Goal: Communication & Community: Answer question/provide support

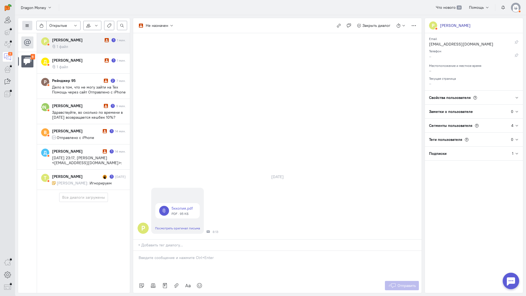
click at [30, 22] on button at bounding box center [27, 25] width 10 height 9
click at [49, 34] on button "Список пользователей" at bounding box center [50, 36] width 56 height 9
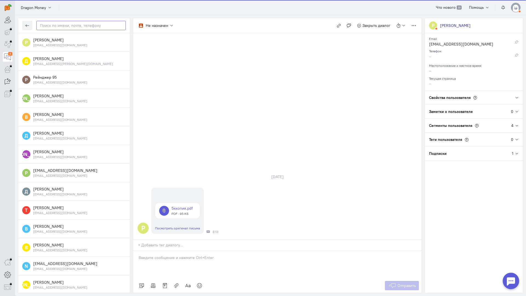
click at [70, 26] on input "text" at bounding box center [80, 25] width 89 height 9
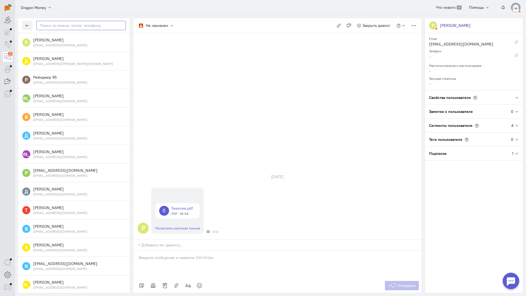
paste input "vodhbiu@gmail.c"
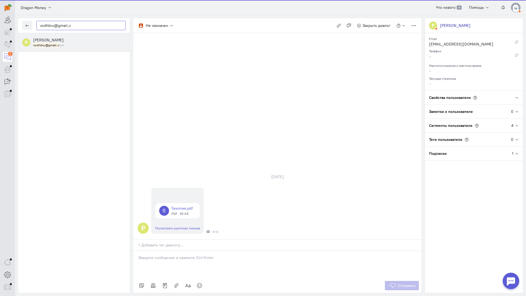
type input "vodhbiu@gmail.c"
click at [70, 46] on div "vodhbiu@gmail.c om" at bounding box center [79, 45] width 93 height 5
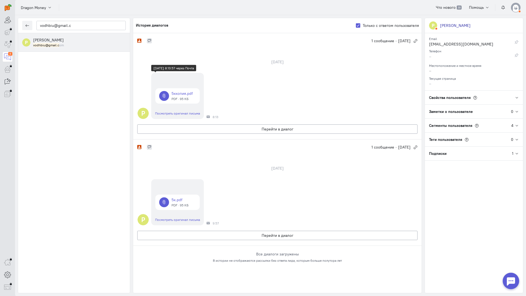
click at [182, 96] on link at bounding box center [177, 95] width 44 height 15
click at [178, 195] on link at bounding box center [177, 202] width 44 height 15
click at [266, 129] on button "Перейти в диалог" at bounding box center [277, 128] width 280 height 9
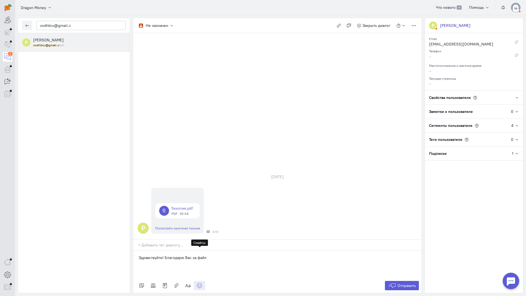
click at [200, 283] on icon at bounding box center [199, 285] width 5 height 5
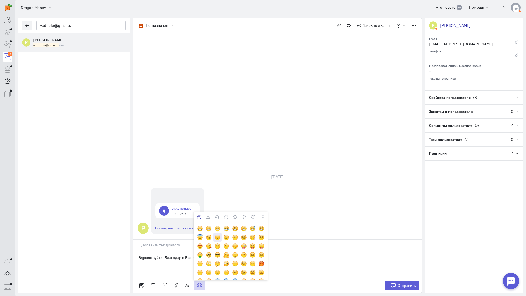
click at [220, 234] on div at bounding box center [218, 237] width 6 height 6
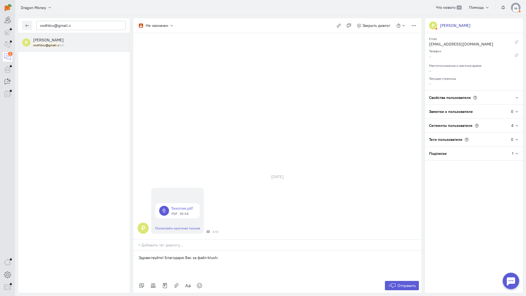
click at [206, 255] on p "Здравствуйте! Благодарю Вас за файл:blush:" at bounding box center [278, 257] width 278 height 5
click at [401, 283] on span "Отправить" at bounding box center [407, 285] width 18 height 5
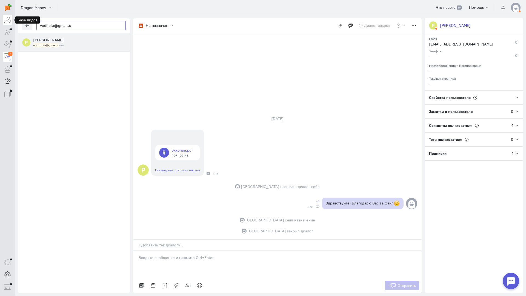
drag, startPoint x: 48, startPoint y: 26, endPoint x: 4, endPoint y: 23, distance: 44.5
click at [2, 24] on div "operator conversation-V1122-10000-3month 7" at bounding box center [263, 148] width 526 height 296
click at [26, 26] on icon "button" at bounding box center [27, 26] width 4 height 4
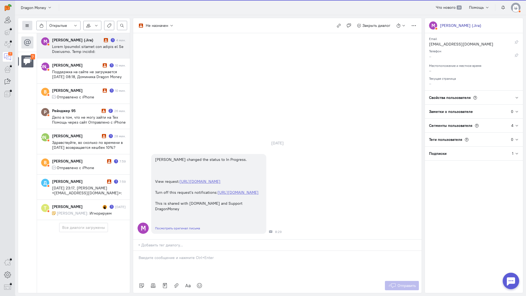
click at [27, 25] on icon at bounding box center [27, 26] width 4 height 4
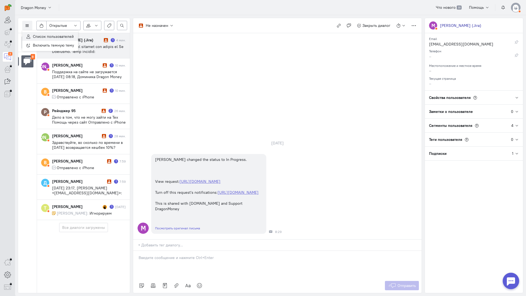
click at [47, 36] on span "Список пользователей" at bounding box center [53, 36] width 41 height 5
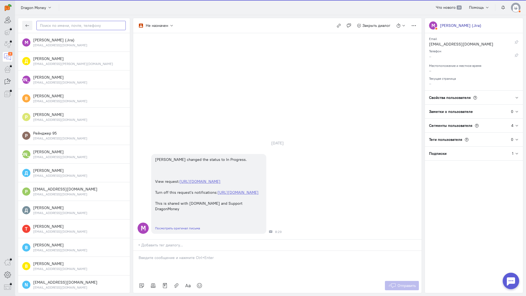
click at [58, 27] on input "text" at bounding box center [80, 25] width 89 height 9
paste input "vodhbiu@gmail.c"
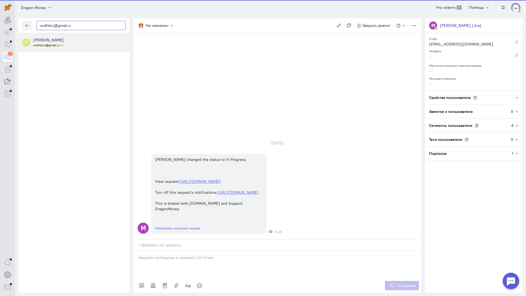
type input "vodhbiu@gmail.c"
click at [74, 41] on div "[PERSON_NAME] vodhbiu@gmail.c om" at bounding box center [79, 42] width 93 height 10
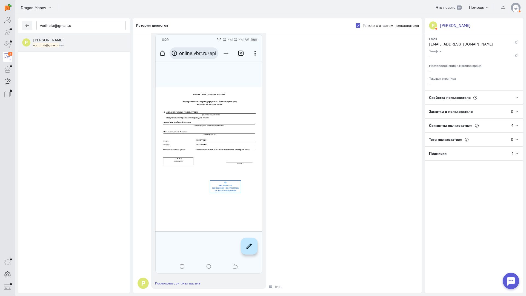
scroll to position [27, 0]
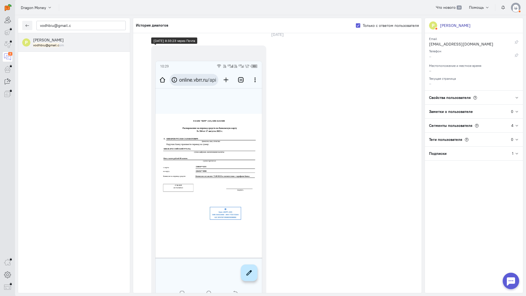
click at [208, 129] on img at bounding box center [208, 180] width 107 height 239
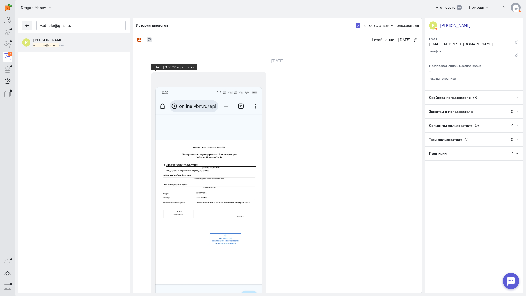
scroll to position [0, 0]
drag, startPoint x: 77, startPoint y: 27, endPoint x: 10, endPoint y: 21, distance: 67.5
click at [0, 21] on div "operator conversation-V1122-10000-3month 9" at bounding box center [263, 148] width 526 height 296
click at [25, 24] on icon "button" at bounding box center [27, 26] width 4 height 4
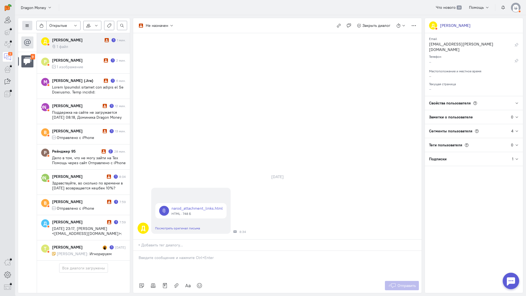
click at [32, 25] on button at bounding box center [27, 25] width 10 height 9
click at [50, 36] on span "Список пользователей" at bounding box center [53, 36] width 41 height 5
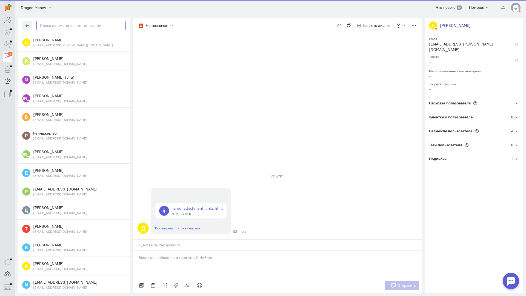
click at [65, 26] on input "text" at bounding box center [80, 25] width 89 height 9
paste input "vodhbiu@gmail.c"
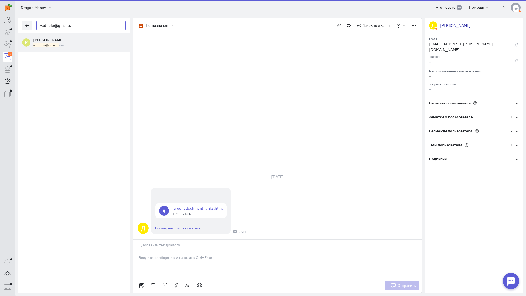
type input "vodhbiu@gmail.c"
click at [66, 44] on div "vodhbiu@gmail.c om" at bounding box center [79, 45] width 93 height 5
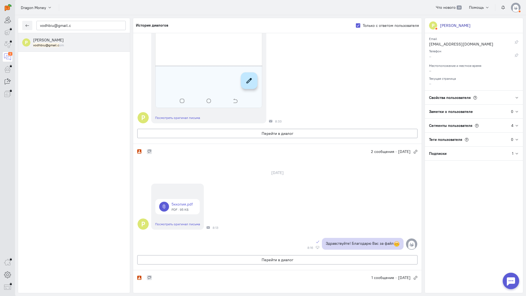
scroll to position [219, 0]
copy p "Здравствуйте! Благодарю Вас за файл"
drag, startPoint x: 398, startPoint y: 245, endPoint x: 318, endPoint y: 243, distance: 80.1
click at [318, 243] on div "Здравствуйте! Благодарю Вас за файл" at bounding box center [277, 244] width 289 height 17
click at [280, 131] on button "Перейти в диалог" at bounding box center [277, 133] width 280 height 9
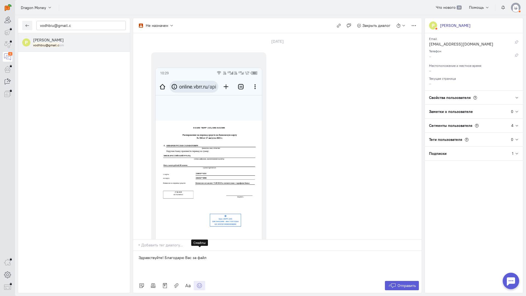
click at [202, 283] on icon at bounding box center [199, 285] width 5 height 5
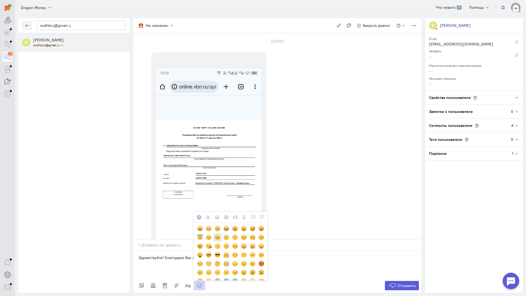
click at [218, 234] on div at bounding box center [218, 237] width 6 height 6
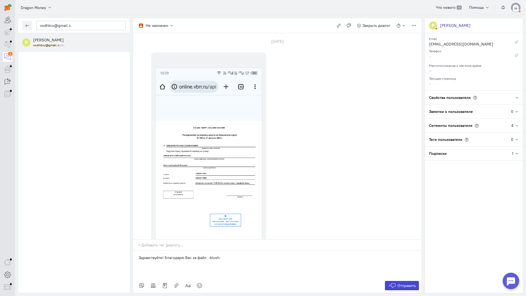
click at [398, 283] on span "Отправить" at bounding box center [407, 285] width 18 height 5
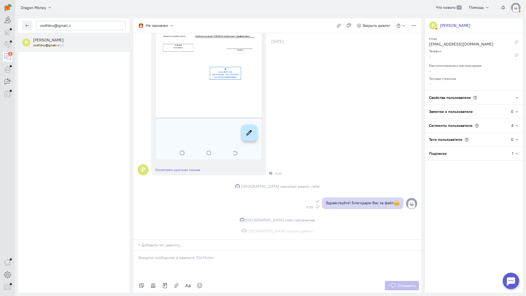
scroll to position [181, 0]
drag, startPoint x: 79, startPoint y: 26, endPoint x: 14, endPoint y: 21, distance: 64.7
click at [4, 22] on div "operator conversation-V1122-10000-3month 10" at bounding box center [263, 148] width 526 height 296
click at [26, 24] on icon "button" at bounding box center [27, 26] width 4 height 4
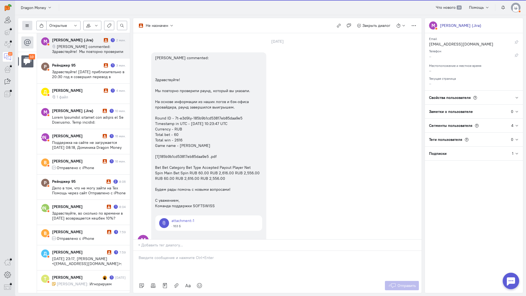
scroll to position [46, 0]
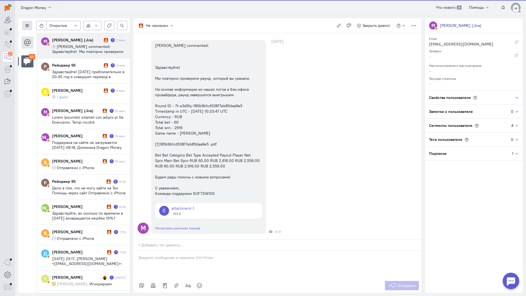
click at [27, 26] on icon at bounding box center [27, 26] width 4 height 4
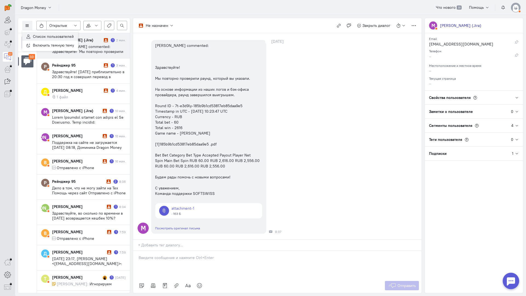
click at [45, 33] on button "Список пользователей" at bounding box center [50, 36] width 56 height 9
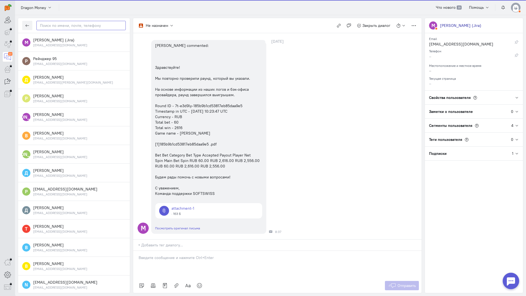
click at [71, 26] on input "text" at bounding box center [80, 25] width 89 height 9
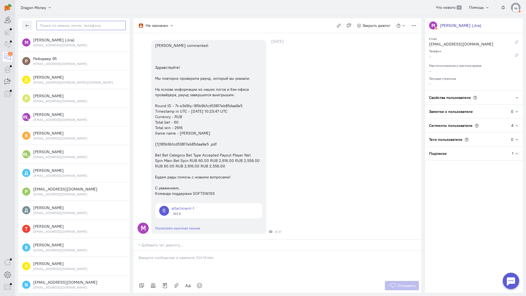
paste input "vodhbiu@gmail.c"
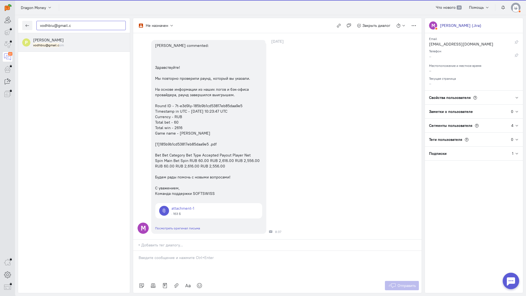
type input "vodhbiu@gmail.c"
click at [60, 44] on small "vodhbiu@gmail.c om" at bounding box center [48, 45] width 31 height 5
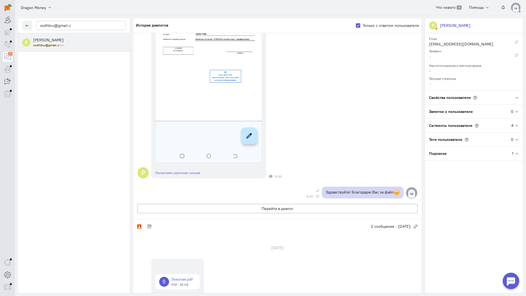
scroll to position [0, 0]
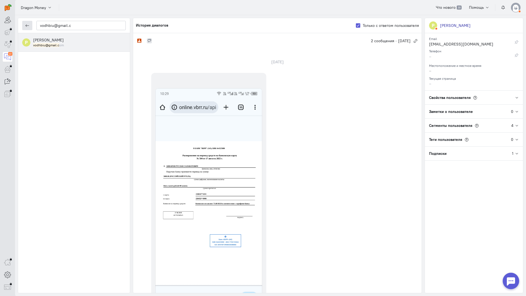
click at [31, 27] on button "button" at bounding box center [27, 25] width 10 height 9
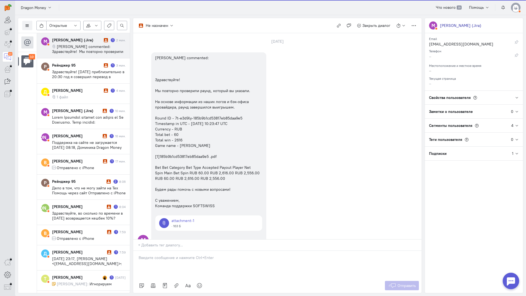
scroll to position [46, 0]
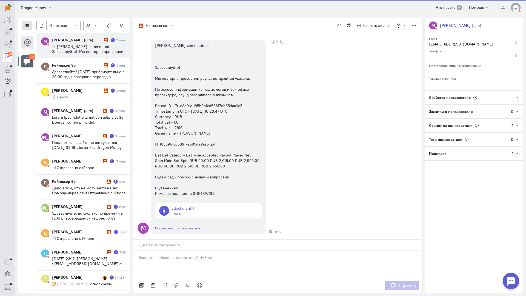
click at [29, 25] on icon at bounding box center [27, 26] width 4 height 4
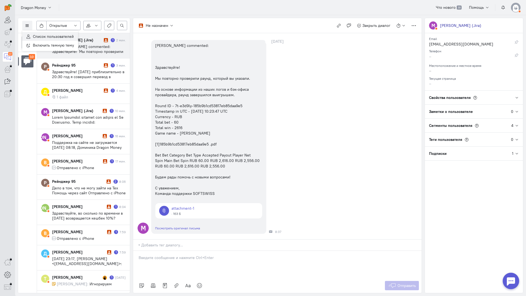
click at [52, 35] on span "Список пользователей" at bounding box center [53, 36] width 41 height 5
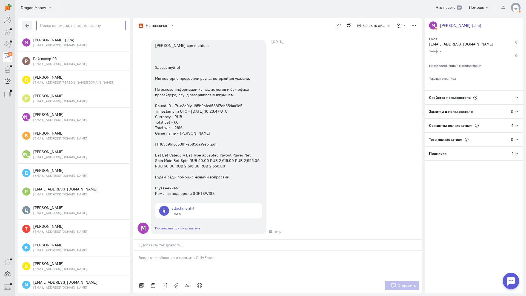
click at [65, 26] on input "text" at bounding box center [80, 25] width 89 height 9
paste input "vodhbiu@gmail.c"
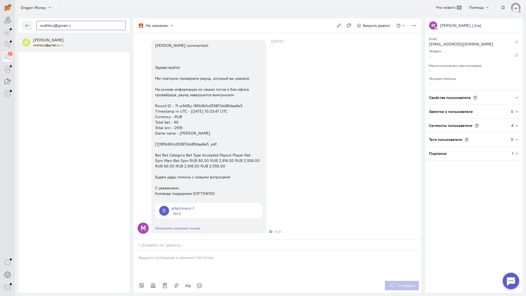
type input "vodhbiu@gmail.c"
click at [60, 46] on small "vodhbiu@gmail.c om" at bounding box center [48, 45] width 31 height 5
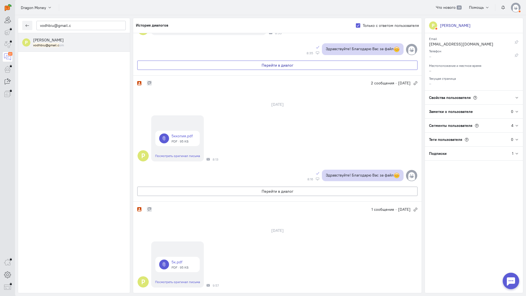
scroll to position [329, 0]
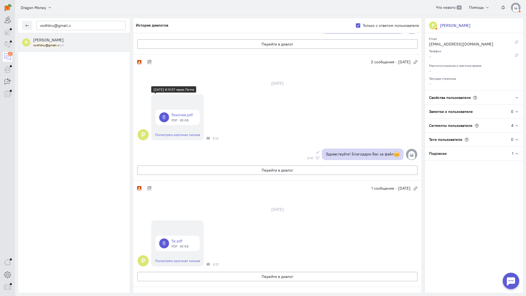
click at [185, 115] on link at bounding box center [177, 117] width 44 height 15
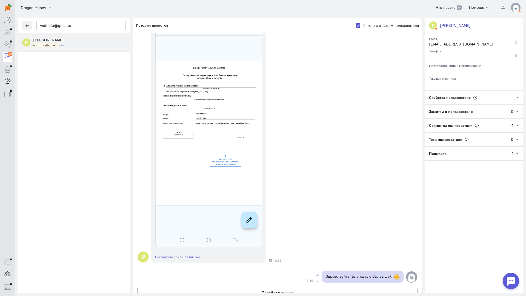
scroll to position [160, 0]
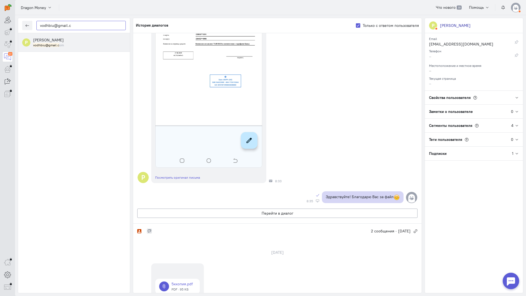
drag, startPoint x: 79, startPoint y: 27, endPoint x: 18, endPoint y: 24, distance: 61.2
click at [18, 24] on div "vodhbiu@gmail.c Р [PERSON_NAME] vodhbiu@gmail.c om Не назначен Не назначен [GEO…" at bounding box center [270, 155] width 511 height 281
click at [26, 27] on icon "button" at bounding box center [27, 26] width 4 height 4
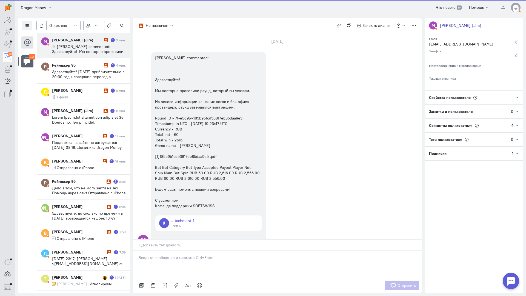
scroll to position [46, 0]
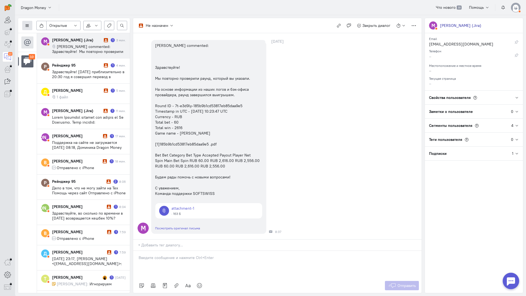
click at [26, 27] on icon at bounding box center [27, 26] width 4 height 4
click at [40, 35] on span "Список пользователей" at bounding box center [53, 36] width 41 height 5
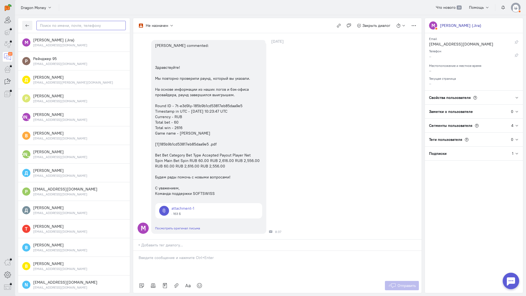
click at [68, 25] on input "text" at bounding box center [80, 25] width 89 height 9
paste input "vodhbiu@gmail.c"
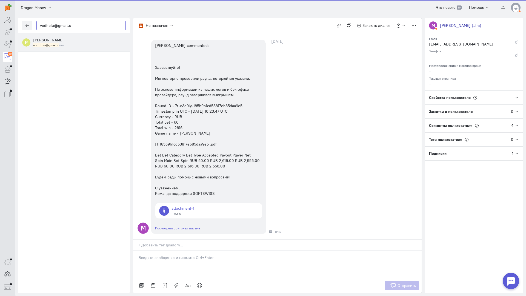
type input "vodhbiu@gmail.c"
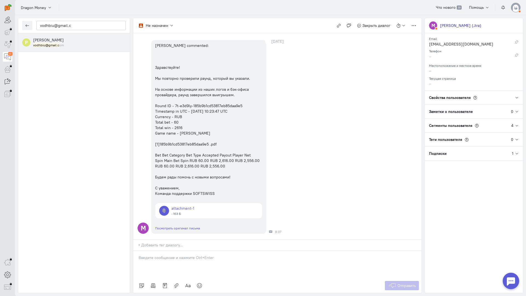
click at [67, 42] on div "[PERSON_NAME] vodhbiu@gmail.c om" at bounding box center [79, 42] width 93 height 10
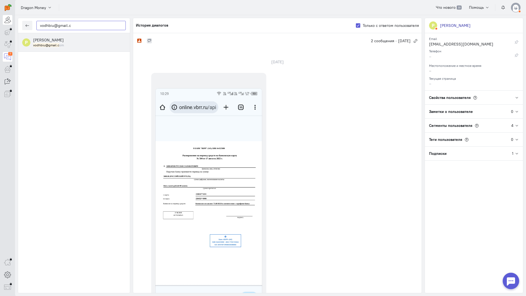
drag, startPoint x: 98, startPoint y: 28, endPoint x: 12, endPoint y: 20, distance: 87.3
click at [12, 20] on div "operator conversation-V1122-10000-3month 7" at bounding box center [263, 148] width 526 height 296
click at [28, 26] on icon "button" at bounding box center [27, 26] width 4 height 4
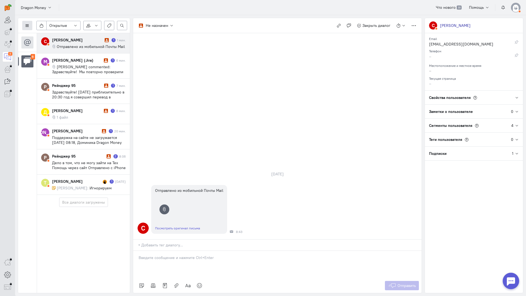
click at [29, 24] on icon at bounding box center [27, 26] width 4 height 4
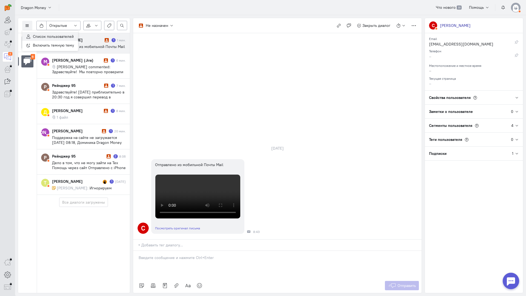
click at [51, 38] on span "Список пользователей" at bounding box center [53, 36] width 41 height 5
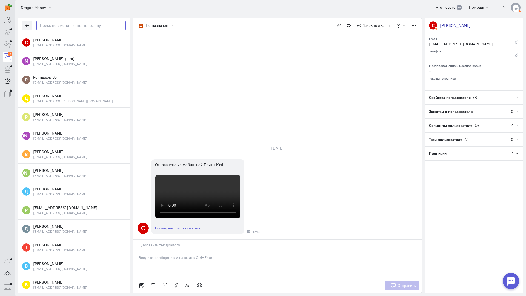
click at [66, 26] on input "text" at bounding box center [80, 25] width 89 height 9
paste input "vodhbiu@gmail.c"
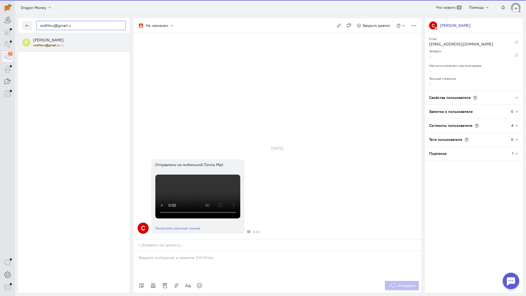
type input "vodhbiu@gmail.c"
click at [65, 46] on div "vodhbiu@gmail.c om" at bounding box center [79, 45] width 93 height 5
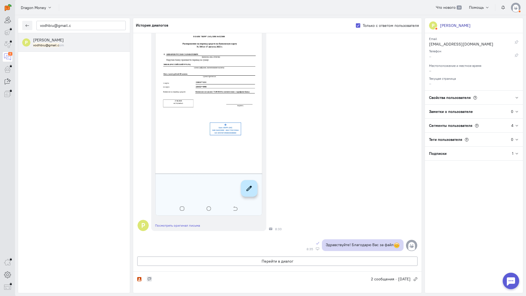
scroll to position [55, 0]
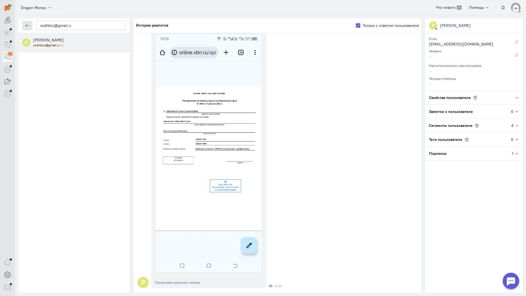
click at [27, 25] on icon "button" at bounding box center [27, 26] width 4 height 4
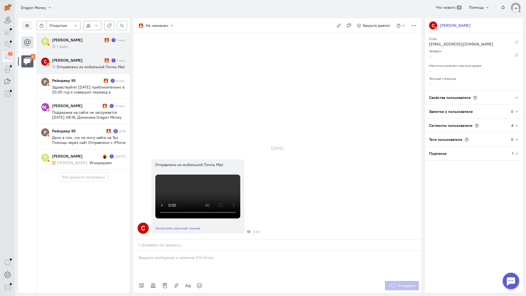
click at [71, 39] on div "[PERSON_NAME]" at bounding box center [77, 39] width 51 height 5
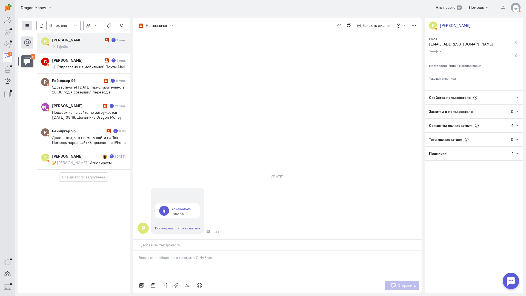
click at [30, 25] on button at bounding box center [27, 25] width 10 height 9
click at [43, 38] on span "Список пользователей" at bounding box center [53, 36] width 41 height 5
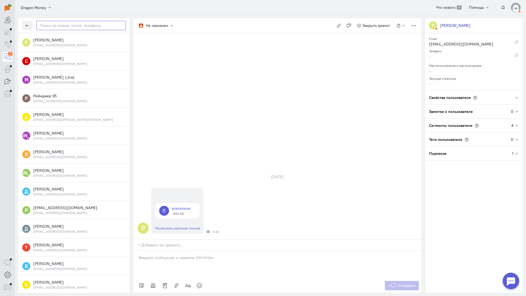
click at [70, 25] on input "text" at bounding box center [80, 25] width 89 height 9
paste input "vodhbiu@gmail.c"
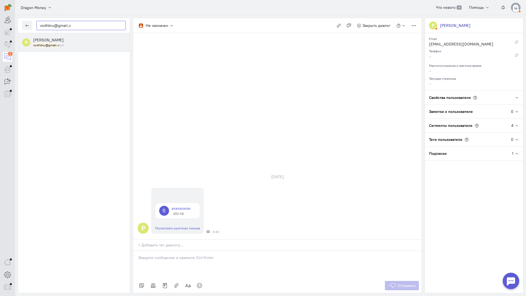
type input "vodhbiu@gmail.c"
click at [83, 42] on div "[PERSON_NAME] vodhbiu@gmail.c om" at bounding box center [79, 42] width 93 height 10
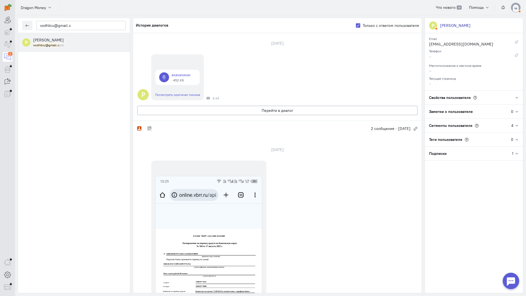
scroll to position [27, 0]
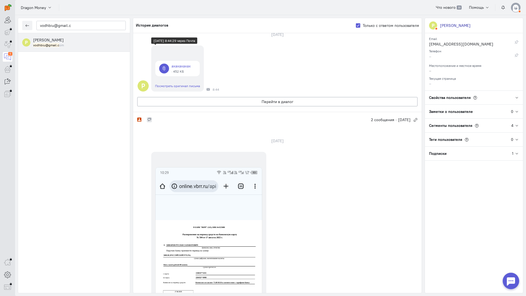
click at [189, 66] on link at bounding box center [177, 68] width 44 height 15
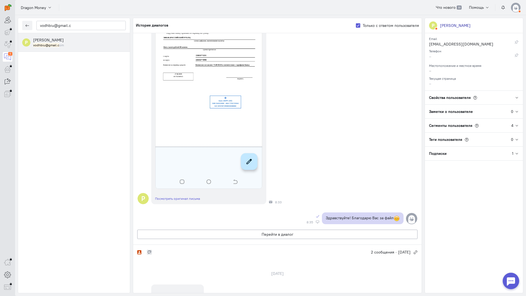
scroll to position [247, 0]
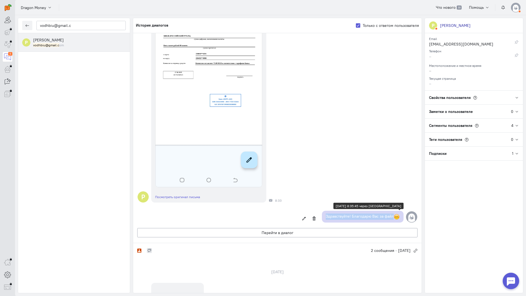
drag, startPoint x: 398, startPoint y: 216, endPoint x: 320, endPoint y: 217, distance: 77.6
click at [322, 217] on div "Здравствуйте! Благодарю Вас за файл" at bounding box center [363, 217] width 82 height 12
click at [394, 219] on span at bounding box center [397, 217] width 6 height 6
copy p "Здравствуйте! Благодарю Вас за файл"
drag, startPoint x: 400, startPoint y: 216, endPoint x: 319, endPoint y: 217, distance: 81.2
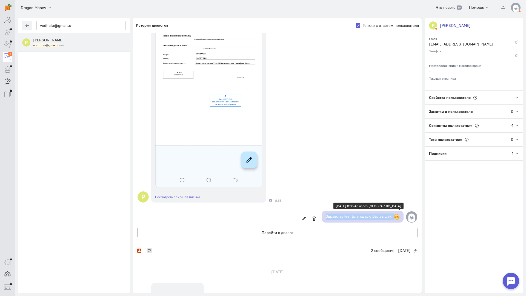
click at [322, 217] on div "Здравствуйте! Благодарю Вас за файл" at bounding box center [363, 217] width 82 height 12
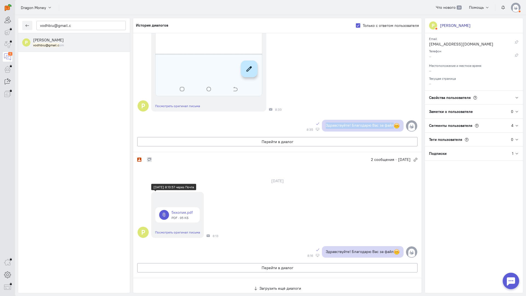
click at [182, 207] on link at bounding box center [177, 214] width 44 height 15
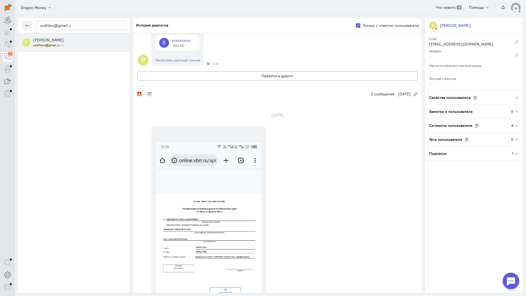
scroll to position [0, 0]
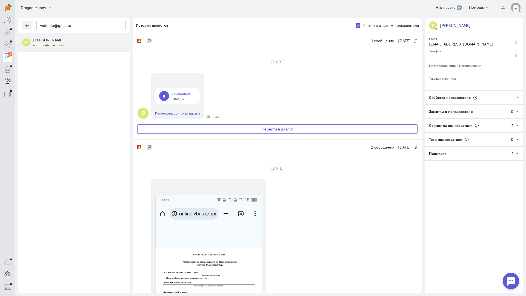
click at [284, 131] on button "Перейти в диалог" at bounding box center [277, 128] width 280 height 9
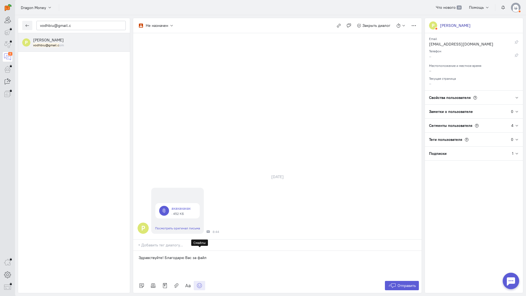
click at [199, 283] on icon at bounding box center [199, 285] width 5 height 5
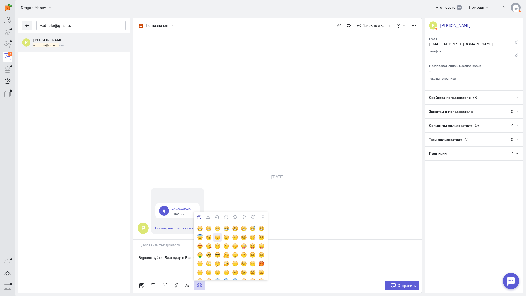
click at [220, 234] on div at bounding box center [218, 237] width 6 height 6
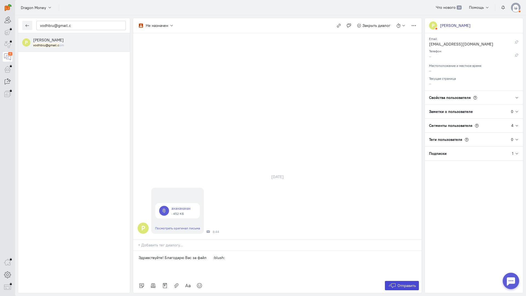
click at [405, 281] on button "Отправить" at bounding box center [402, 285] width 34 height 9
